Goal: Communication & Community: Answer question/provide support

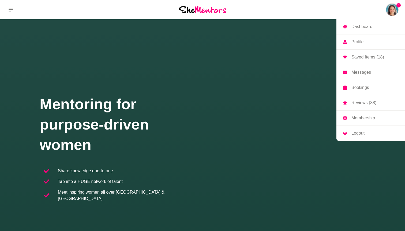
click at [358, 71] on p "Messages" at bounding box center [361, 72] width 20 height 4
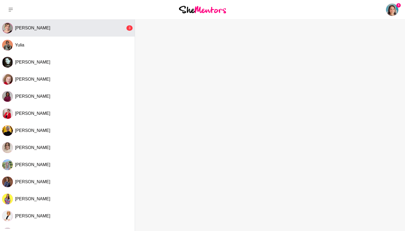
click at [86, 29] on div "[PERSON_NAME]" at bounding box center [70, 27] width 110 height 5
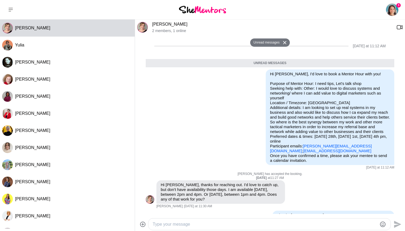
scroll to position [97, 0]
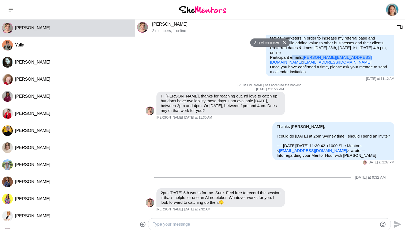
drag, startPoint x: 358, startPoint y: 54, endPoint x: 304, endPoint y: 54, distance: 53.8
click at [304, 54] on p "Purpose of Mentor Hour: I need tips, Let's talk shop Seeking help with: Other: …" at bounding box center [330, 29] width 120 height 72
copy p "[PERSON_NAME][EMAIL_ADDRESS][DOMAIN_NAME]"
click at [178, 224] on textarea "Type your message" at bounding box center [265, 225] width 224 height 6
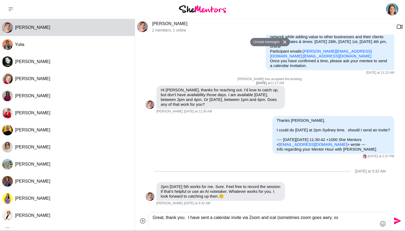
scroll to position [2, 0]
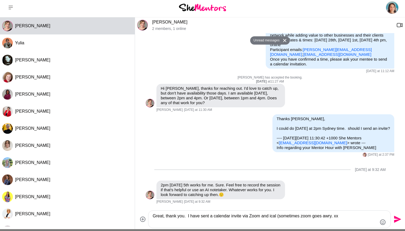
click at [333, 216] on textarea "Great, thank you. I have sent a calendar invite via Zoom and ical (sometimes zo…" at bounding box center [265, 219] width 224 height 13
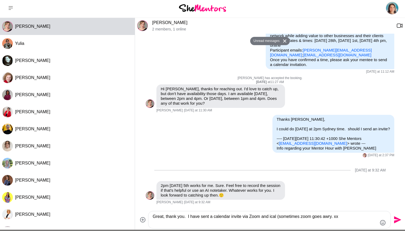
scroll to position [2, 0]
type textarea "Great, thank you. I have sent a calendar invite via Zoom and ical (sometimes zo…"
click at [395, 221] on icon "Send" at bounding box center [396, 220] width 9 height 9
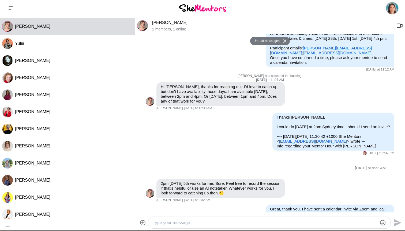
scroll to position [117, 0]
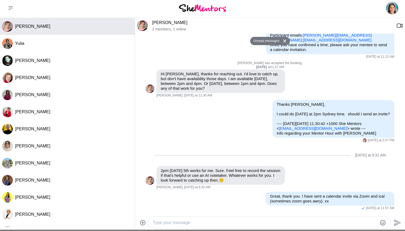
click at [63, 29] on div "[PERSON_NAME]" at bounding box center [73, 26] width 117 height 5
